Goal: Task Accomplishment & Management: Manage account settings

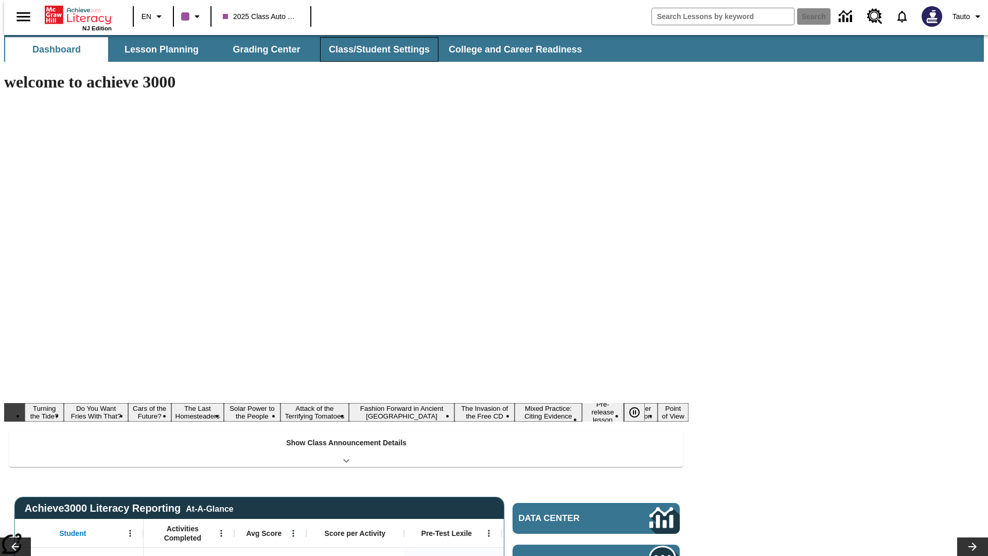
click at [374, 49] on button "Class/Student Settings" at bounding box center [379, 49] width 118 height 25
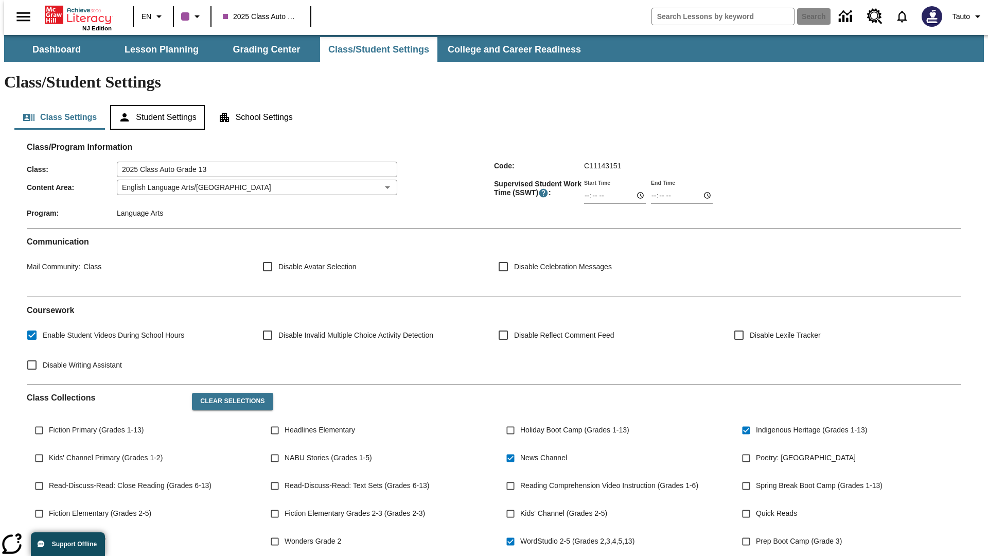
click at [155, 105] on button "Student Settings" at bounding box center [157, 117] width 94 height 25
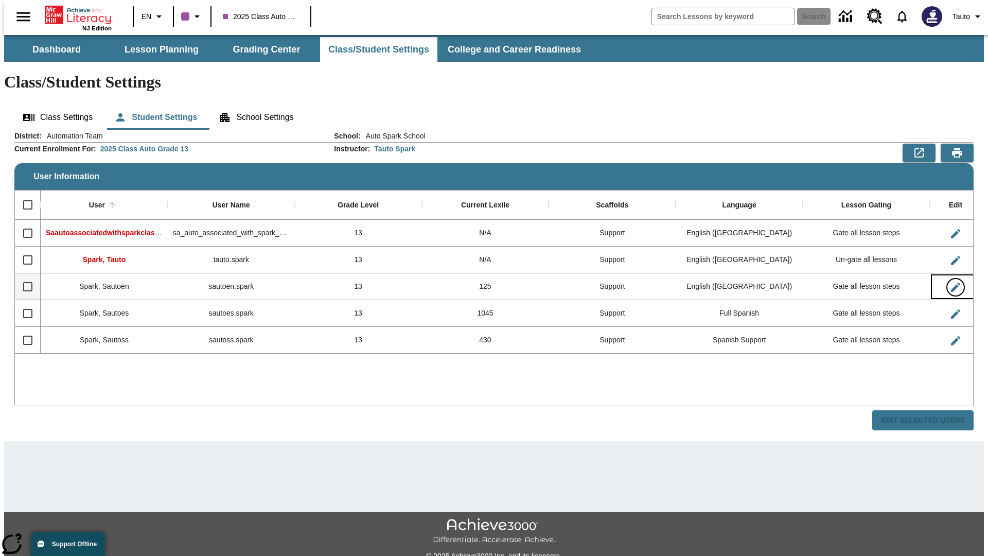
click at [951, 283] on icon "Edit User" at bounding box center [955, 287] width 9 height 9
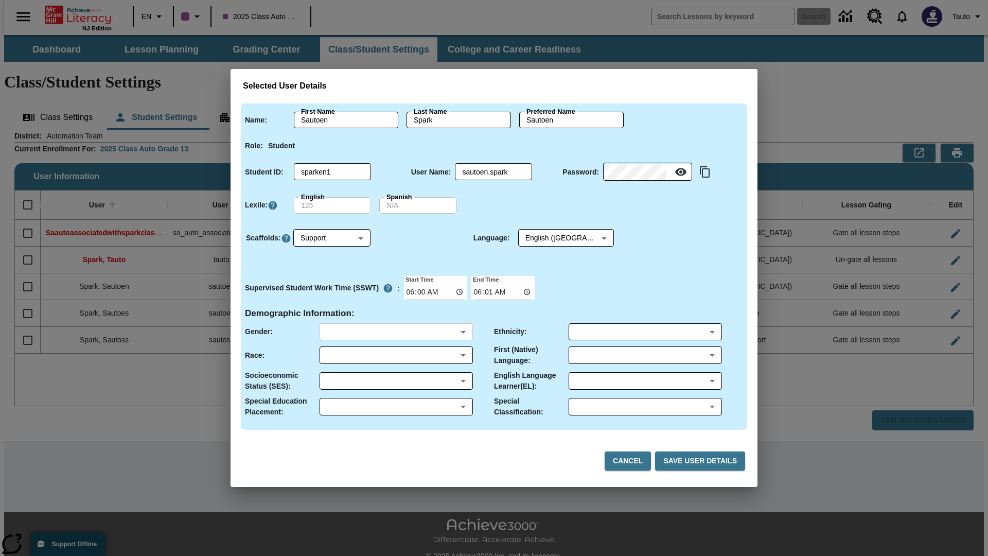
click at [396, 331] on body "Skip to main content NJ Edition EN 2025 Class Auto Grade 13 Search 0 Tauto Dash…" at bounding box center [494, 307] width 980 height 544
click at [396, 355] on body "Skip to main content NJ Edition EN 2025 Class Auto Grade 13 Search 0 Tauto Dash…" at bounding box center [494, 307] width 980 height 544
click at [396, 381] on body "Skip to main content NJ Edition EN 2025 Class Auto Grade 13 Search 0 Tauto Dash…" at bounding box center [494, 307] width 980 height 544
click at [396, 407] on body "Skip to main content NJ Edition EN 2025 Class Auto Grade 13 Search 0 Tauto Dash…" at bounding box center [494, 307] width 980 height 544
click at [645, 331] on body "Skip to main content NJ Edition EN 2025 Class Auto Grade 13 Search 0 Tauto Dash…" at bounding box center [494, 307] width 980 height 544
